Goal: Communication & Community: Participate in discussion

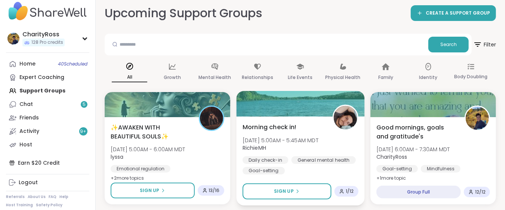
scroll to position [50, 0]
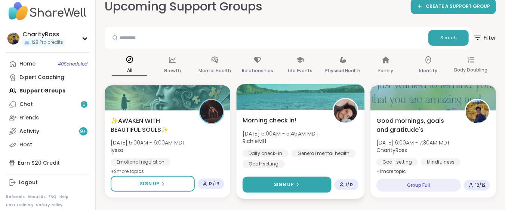
click at [277, 180] on button "Sign Up" at bounding box center [287, 184] width 89 height 16
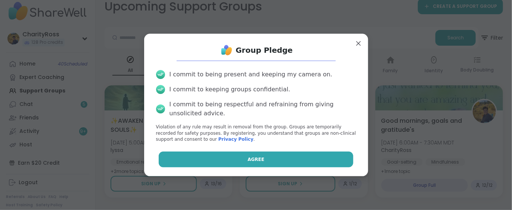
click at [277, 162] on button "Agree" at bounding box center [256, 159] width 195 height 16
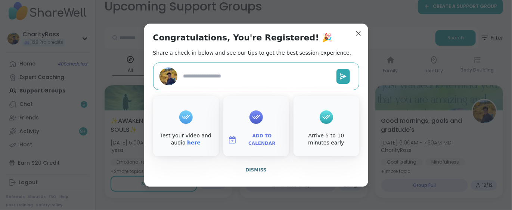
click at [263, 139] on span "Add to Calendar" at bounding box center [262, 139] width 45 height 15
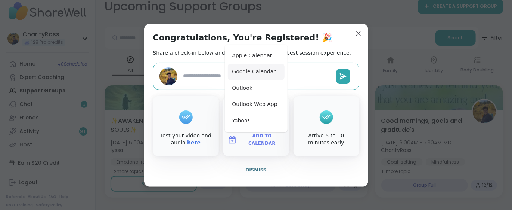
click at [257, 76] on button "Google Calendar" at bounding box center [256, 72] width 57 height 16
click at [254, 170] on span "Dismiss" at bounding box center [256, 169] width 21 height 5
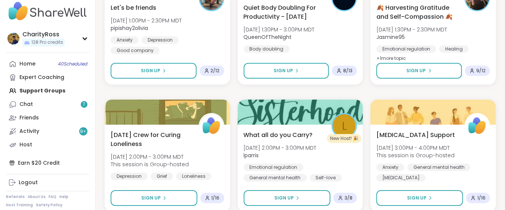
scroll to position [1196, 0]
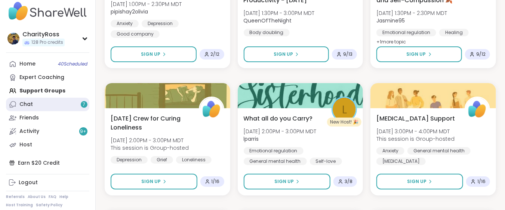
click at [81, 103] on div "7" at bounding box center [84, 104] width 7 height 7
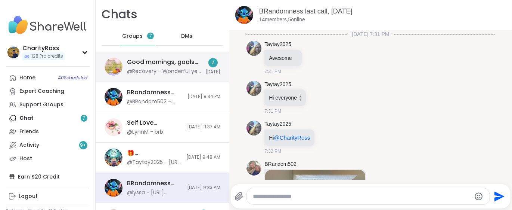
scroll to position [3487, 0]
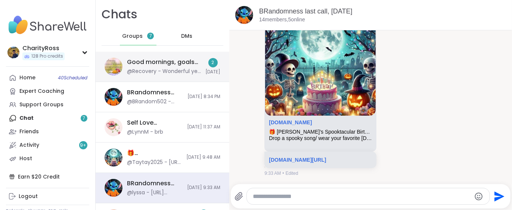
click at [145, 63] on div "Good mornings, goals and gratitude's, Oct 10" at bounding box center [164, 62] width 74 height 8
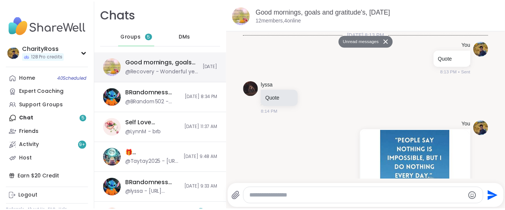
scroll to position [403, 0]
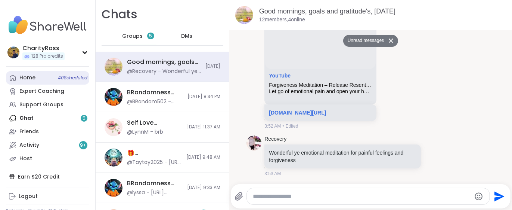
click at [42, 74] on link "Home 40 Scheduled" at bounding box center [47, 77] width 83 height 13
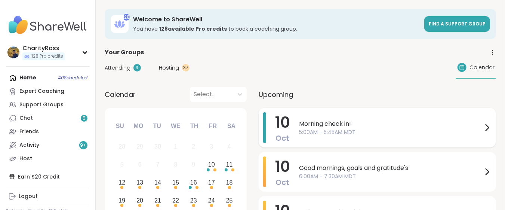
click at [318, 130] on span "5:00AM - 5:45AM MDT" at bounding box center [391, 132] width 184 height 8
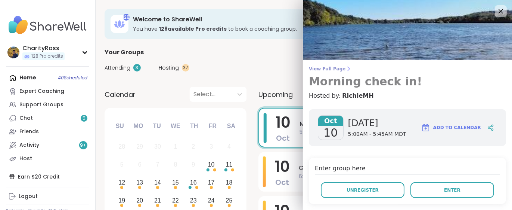
click at [320, 67] on span "View Full Page" at bounding box center [407, 69] width 197 height 6
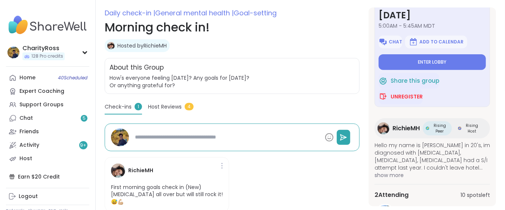
scroll to position [16, 0]
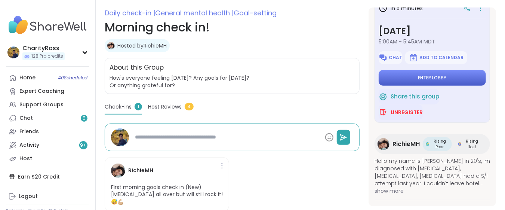
click at [456, 79] on button "Enter lobby" at bounding box center [432, 78] width 107 height 16
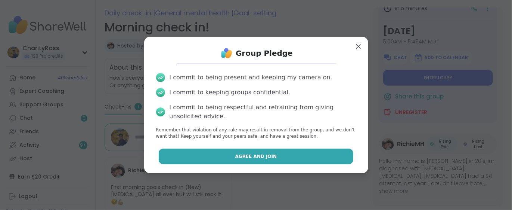
click at [330, 153] on button "Agree and Join" at bounding box center [256, 156] width 195 height 16
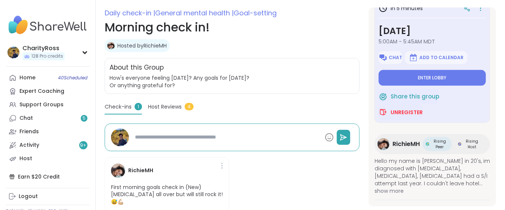
type textarea "*"
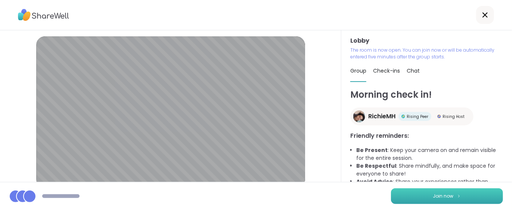
click at [420, 198] on button "Join now" at bounding box center [447, 196] width 112 height 16
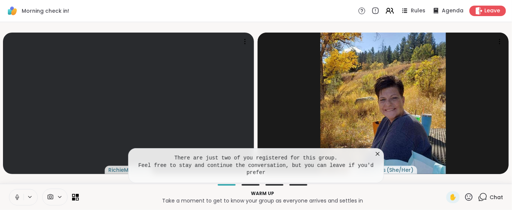
click at [362, 201] on p "Take a moment to get to know your group as everyone arrives and settles in" at bounding box center [262, 200] width 359 height 7
click at [376, 157] on icon at bounding box center [377, 153] width 7 height 7
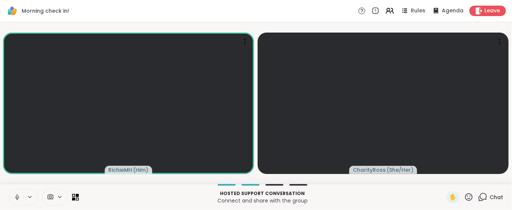
click at [478, 197] on icon at bounding box center [482, 196] width 9 height 9
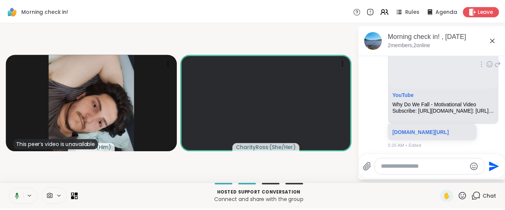
scroll to position [96, 0]
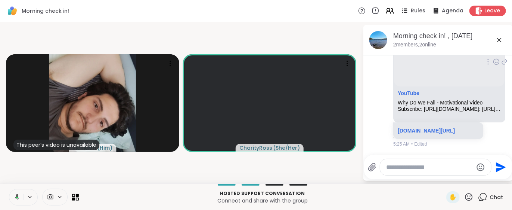
click at [441, 129] on link "youtu.be/mgmVOuLgFB0?si=DU6ROnLz-mjG2fDf" at bounding box center [426, 130] width 57 height 6
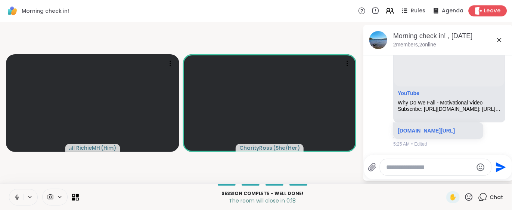
click at [488, 7] on span "Leave" at bounding box center [493, 11] width 16 height 8
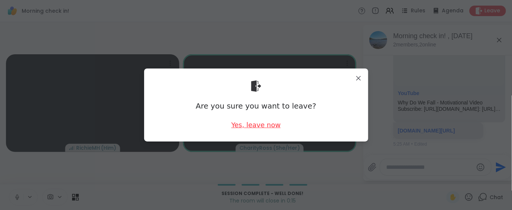
click at [261, 127] on div "Yes, leave now" at bounding box center [255, 124] width 49 height 9
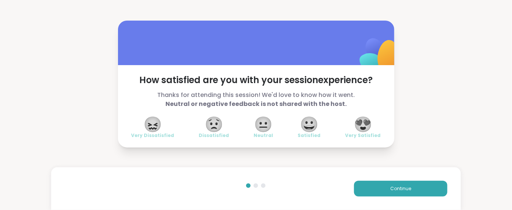
click at [359, 127] on span "😍" at bounding box center [363, 123] width 19 height 13
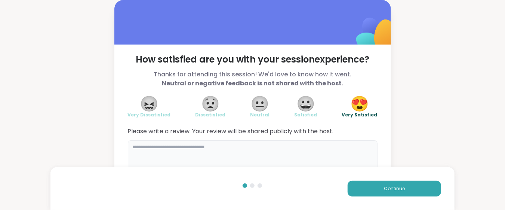
click at [133, 147] on textarea at bounding box center [253, 158] width 250 height 36
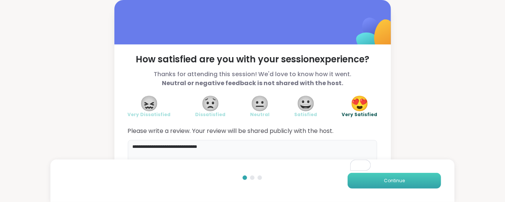
type textarea "**********"
click at [399, 183] on span "Continue" at bounding box center [394, 181] width 21 height 7
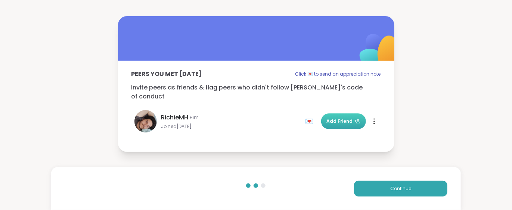
click at [345, 118] on span "Add Friend" at bounding box center [344, 121] width 34 height 7
click at [384, 185] on button "Continue" at bounding box center [400, 189] width 93 height 16
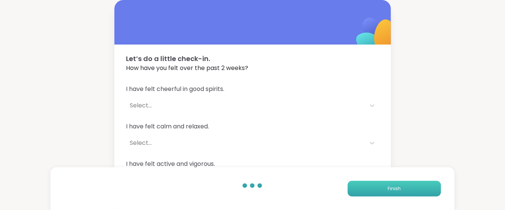
click at [384, 185] on button "Finish" at bounding box center [394, 189] width 93 height 16
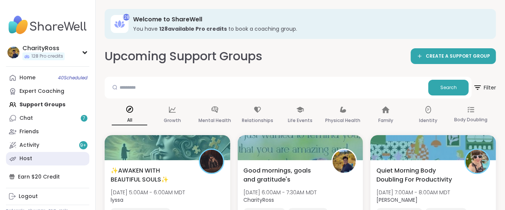
click at [40, 161] on link "Host" at bounding box center [47, 158] width 83 height 13
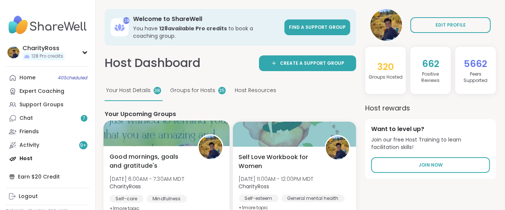
click at [153, 173] on div "Good mornings, goals and gratitude's Fri, Oct 10 | 6:00AM - 7:30AM MDT CharityR…" at bounding box center [167, 182] width 114 height 61
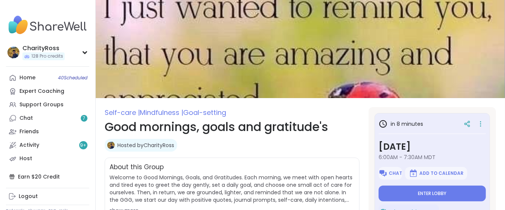
type textarea "*"
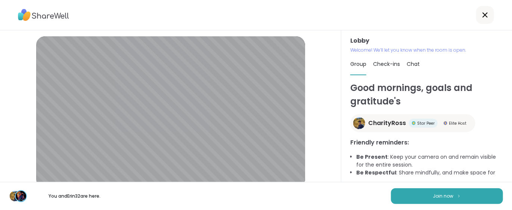
click at [480, 20] on div at bounding box center [486, 15] width 18 height 18
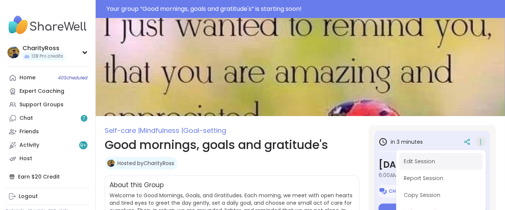
click at [469, 156] on button "Edit Session" at bounding box center [441, 161] width 84 height 17
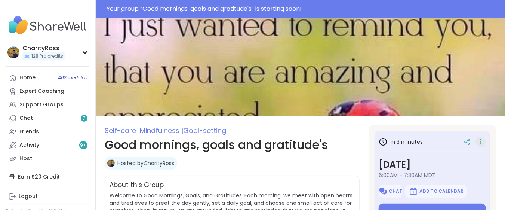
type textarea "*"
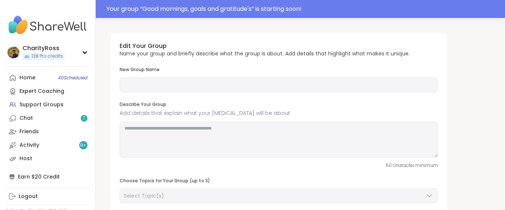
type input "**********"
type textarea "**********"
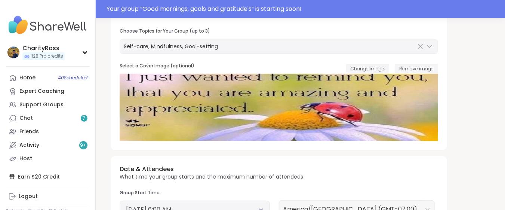
scroll to position [199, 0]
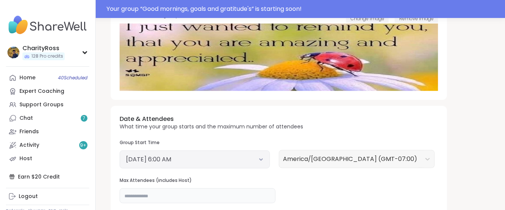
drag, startPoint x: 132, startPoint y: 196, endPoint x: 122, endPoint y: 194, distance: 9.6
click at [122, 194] on input "**" at bounding box center [198, 195] width 156 height 15
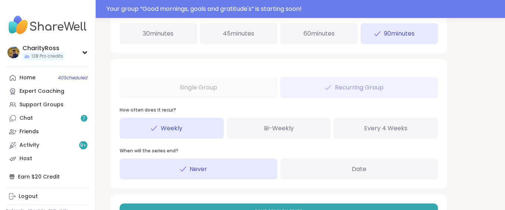
scroll to position [430, 0]
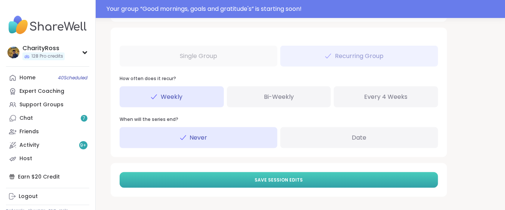
type input "**"
click at [246, 176] on button "Save Session Edits" at bounding box center [279, 180] width 318 height 16
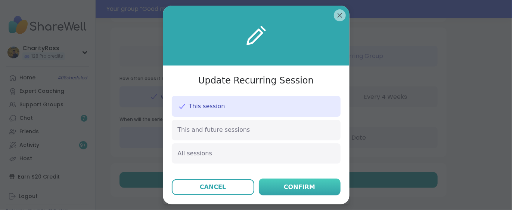
click at [289, 190] on div "Confirm" at bounding box center [299, 186] width 31 height 9
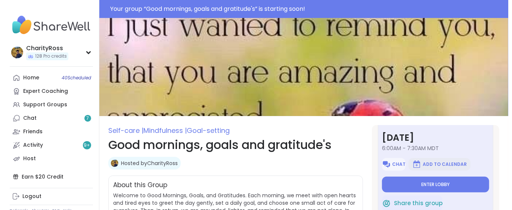
scroll to position [50, 0]
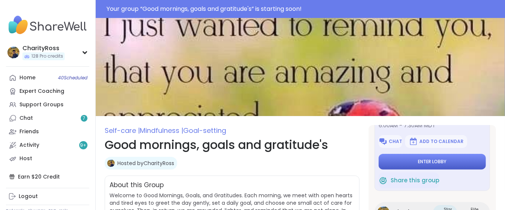
click at [415, 165] on button "Enter lobby" at bounding box center [432, 162] width 107 height 16
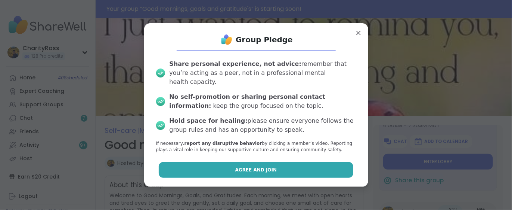
click at [327, 164] on button "Agree and Join" at bounding box center [256, 170] width 195 height 16
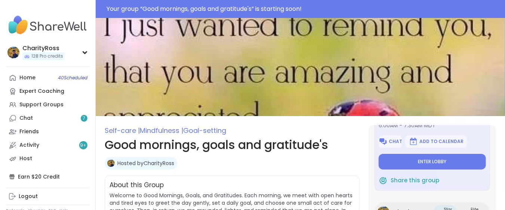
type textarea "*"
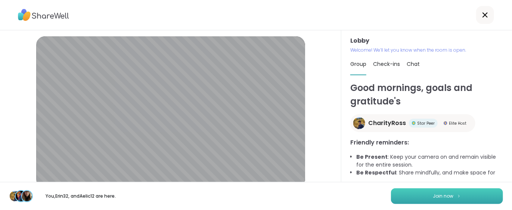
click at [423, 195] on button "Join now" at bounding box center [447, 196] width 112 height 16
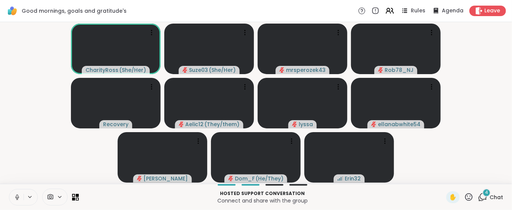
click at [480, 197] on icon at bounding box center [483, 196] width 7 height 7
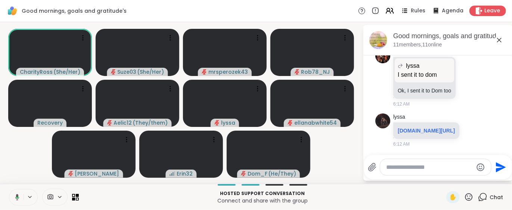
scroll to position [1124, 0]
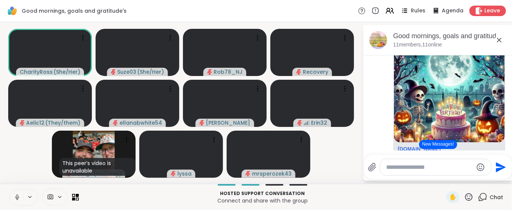
click at [17, 198] on icon at bounding box center [17, 198] width 0 height 1
